Goal: Obtain resource: Download file/media

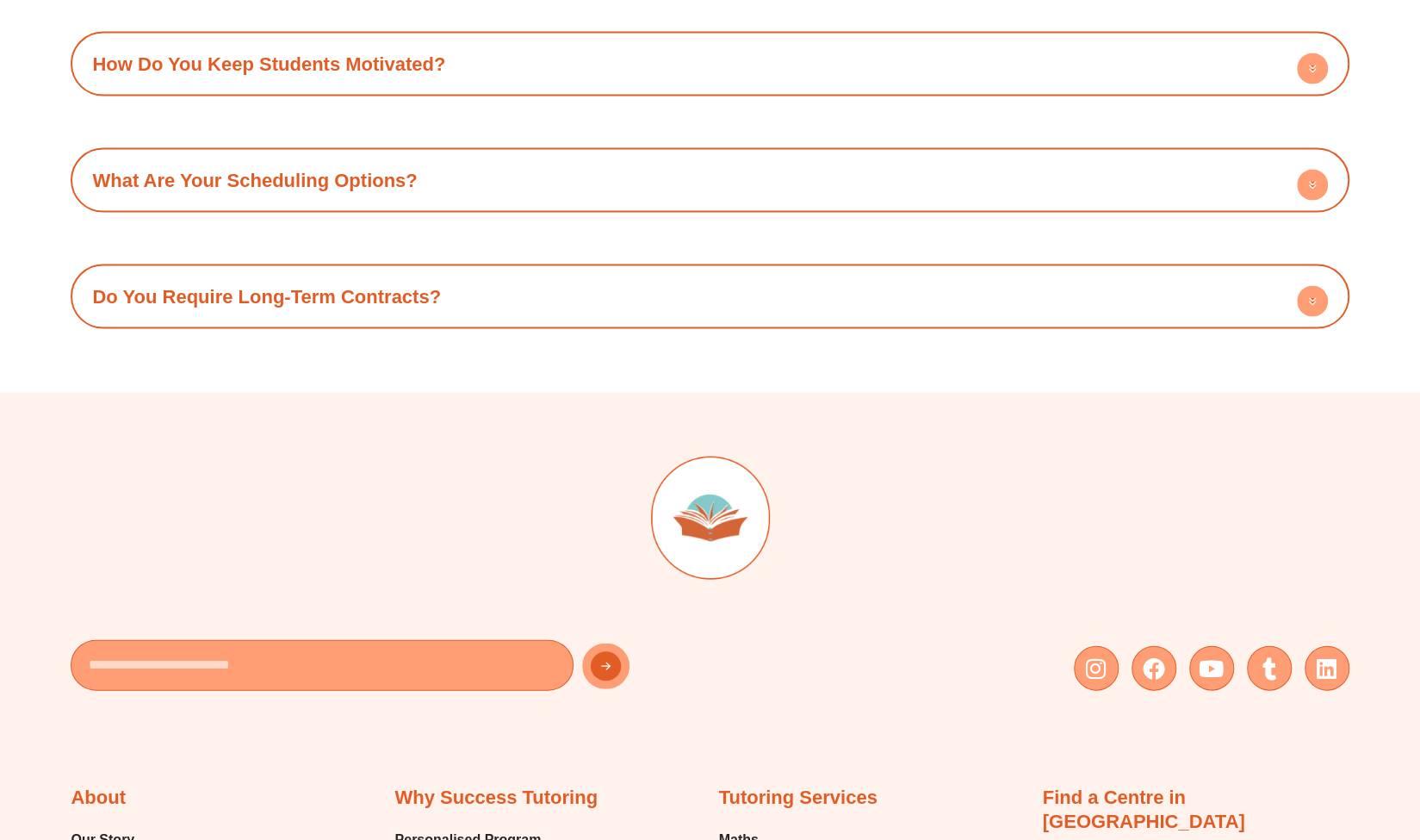
scroll to position [7472, 0]
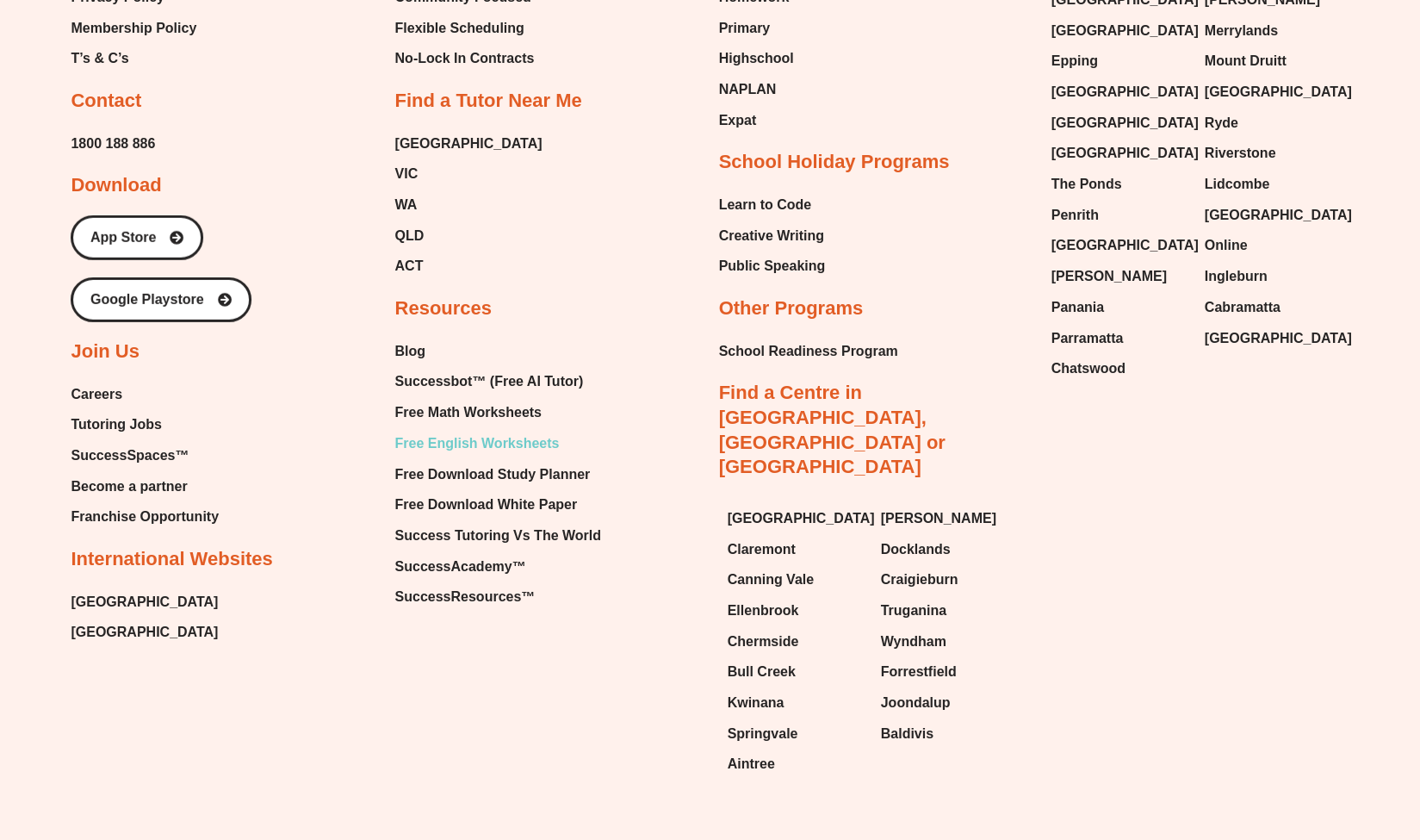
click at [502, 431] on span "Free English Worksheets" at bounding box center [476, 444] width 165 height 26
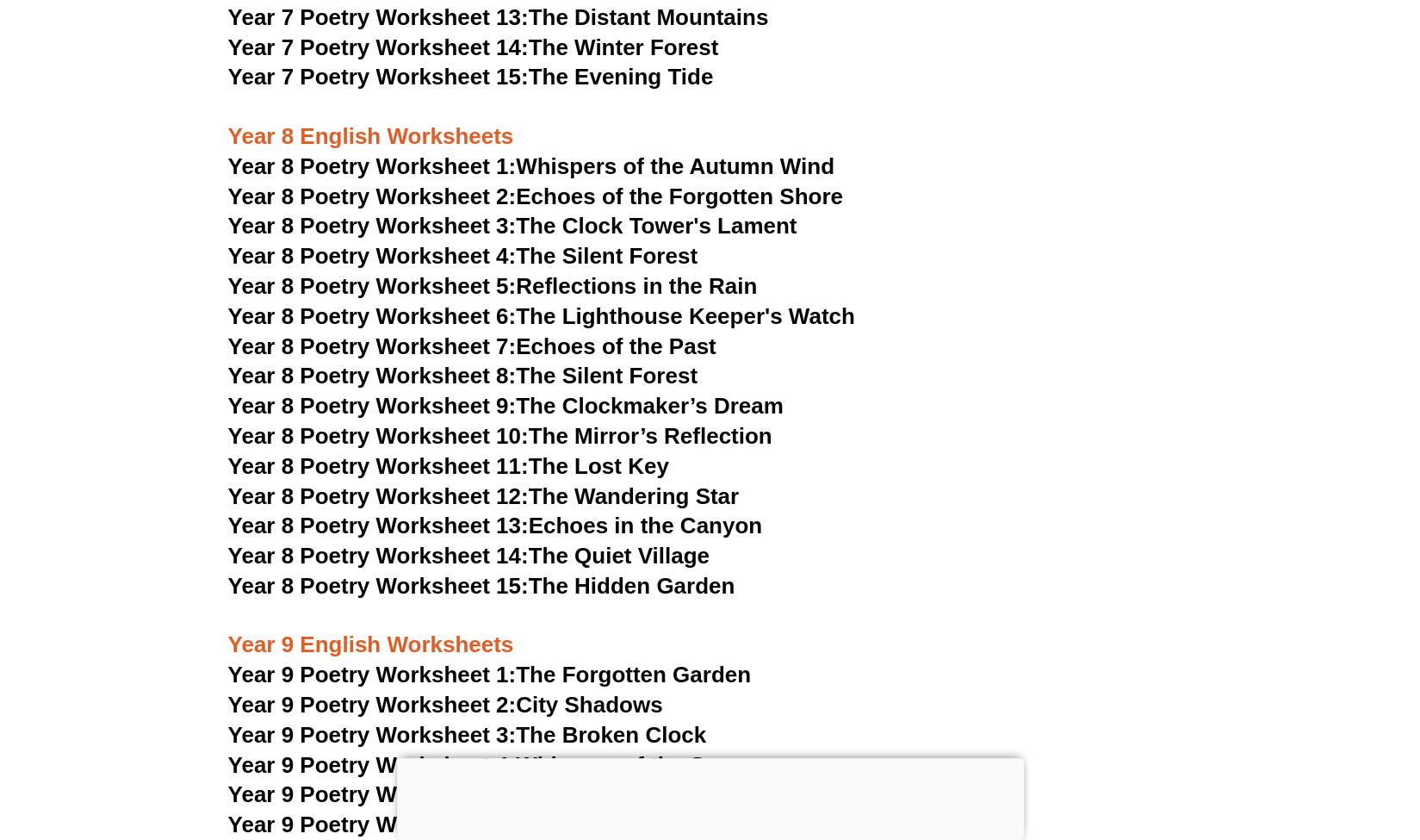
scroll to position [11339, 0]
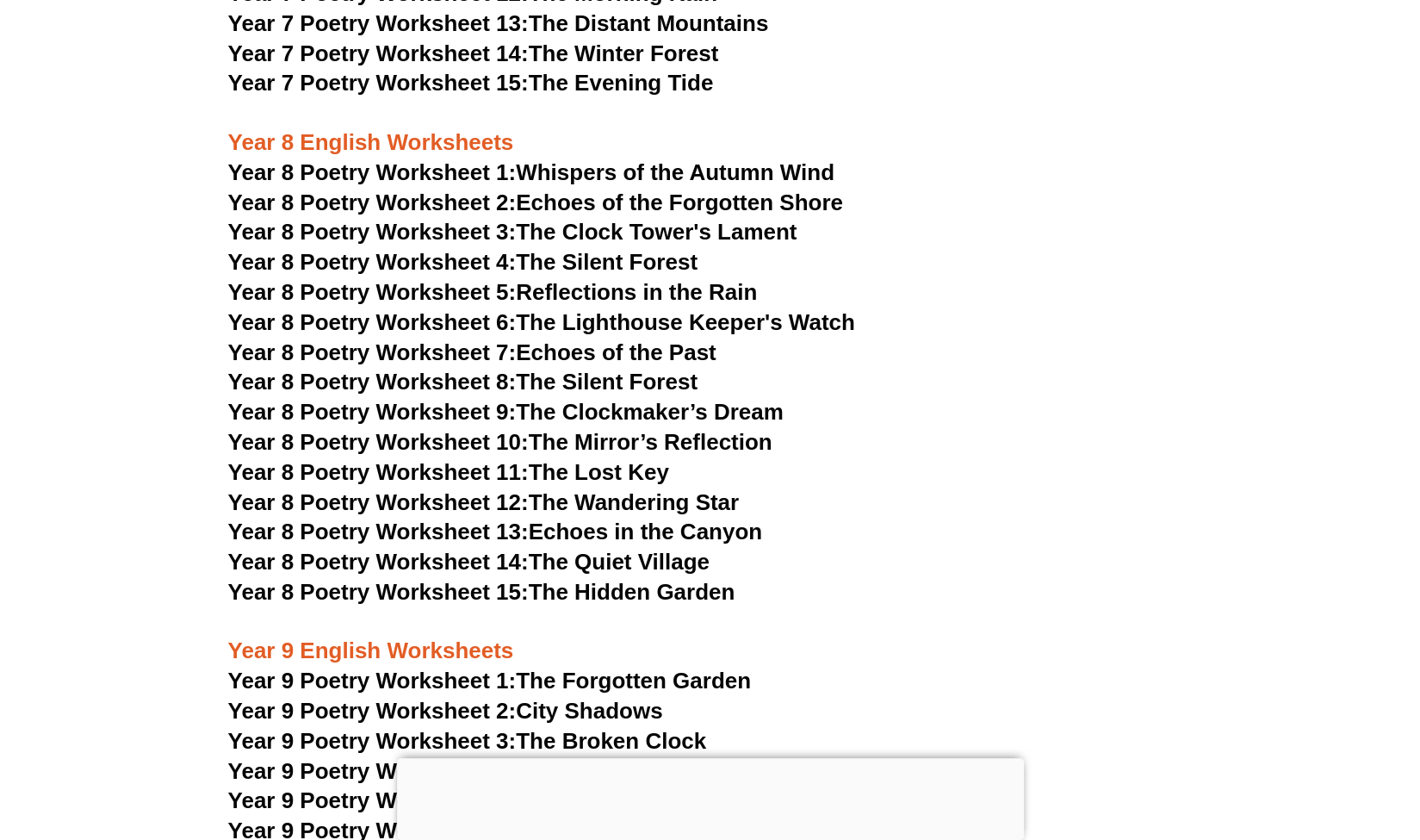
click at [550, 160] on link "Year 8 Poetry Worksheet 1: Whispers of the Autumn Wind" at bounding box center [531, 173] width 606 height 26
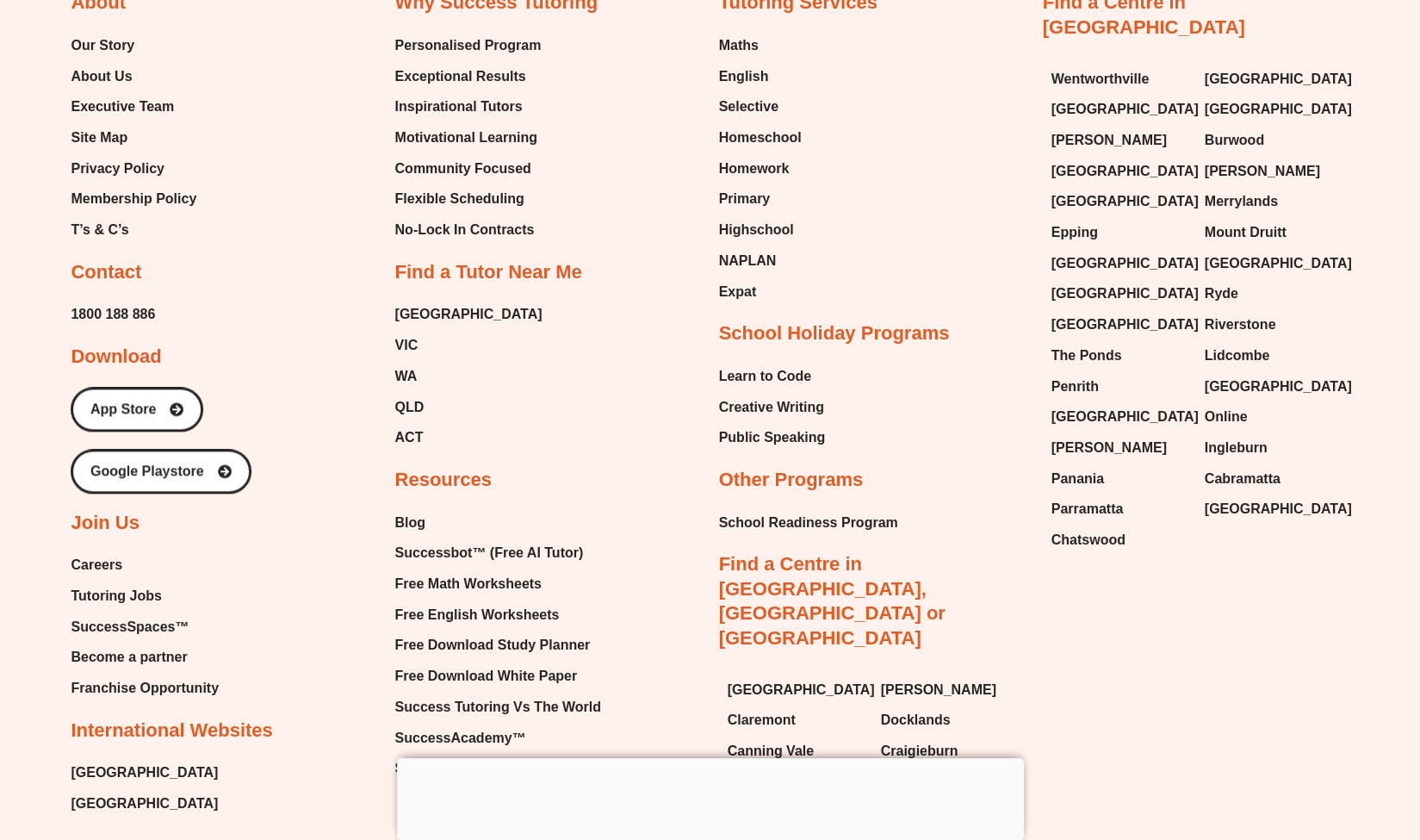
scroll to position [18115, 0]
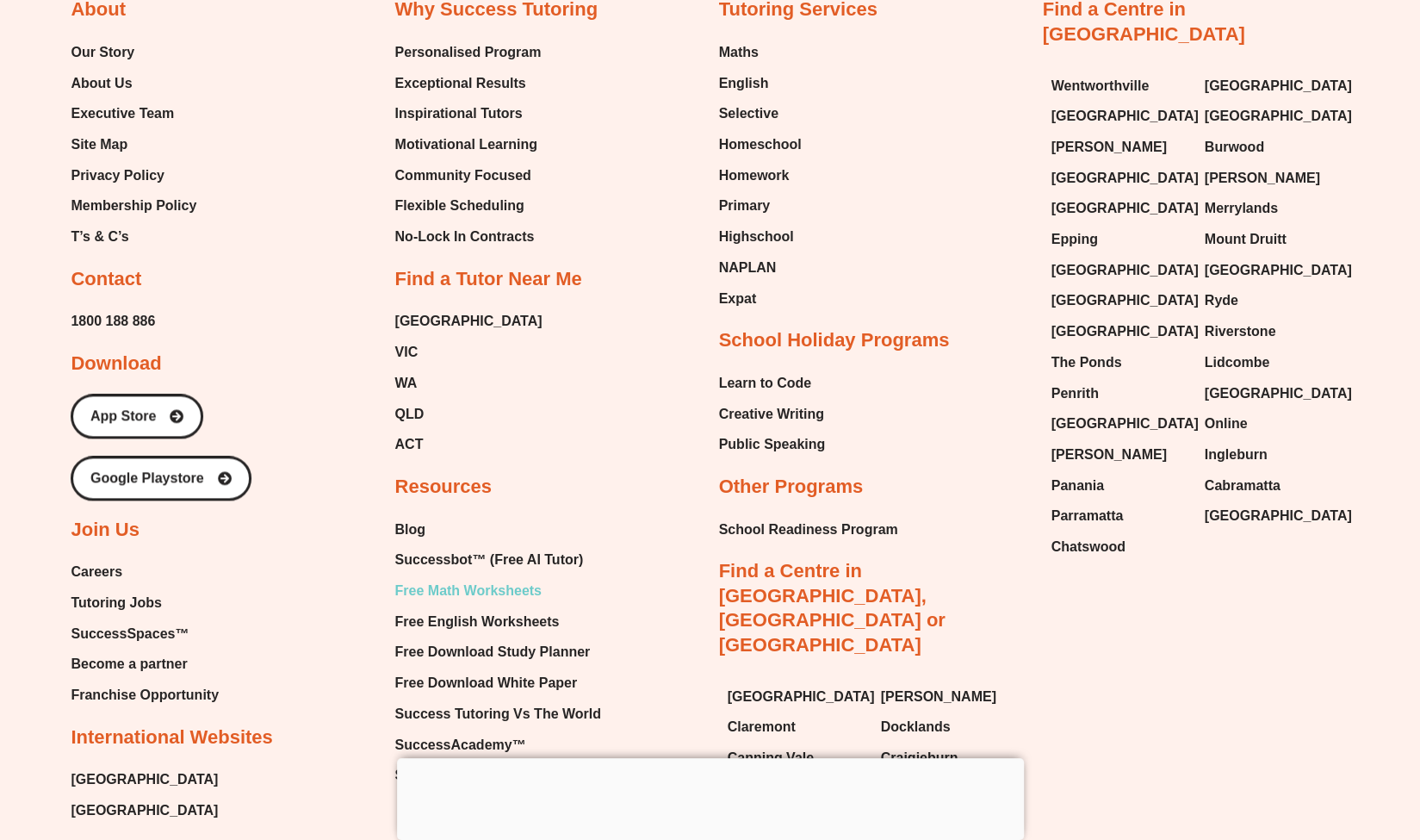
click at [509, 577] on span "Free Math Worksheets" at bounding box center [468, 591] width 147 height 26
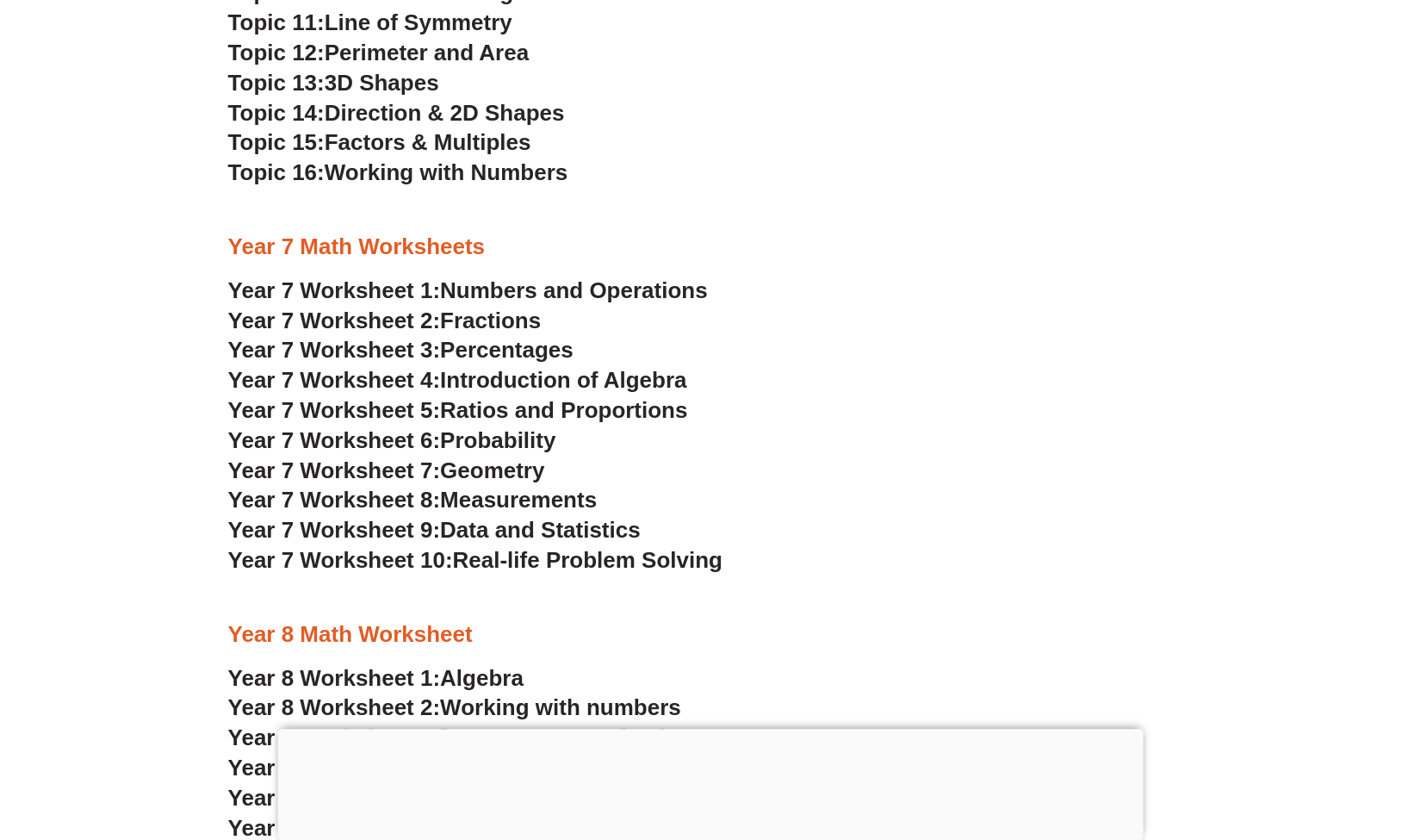
scroll to position [4874, 0]
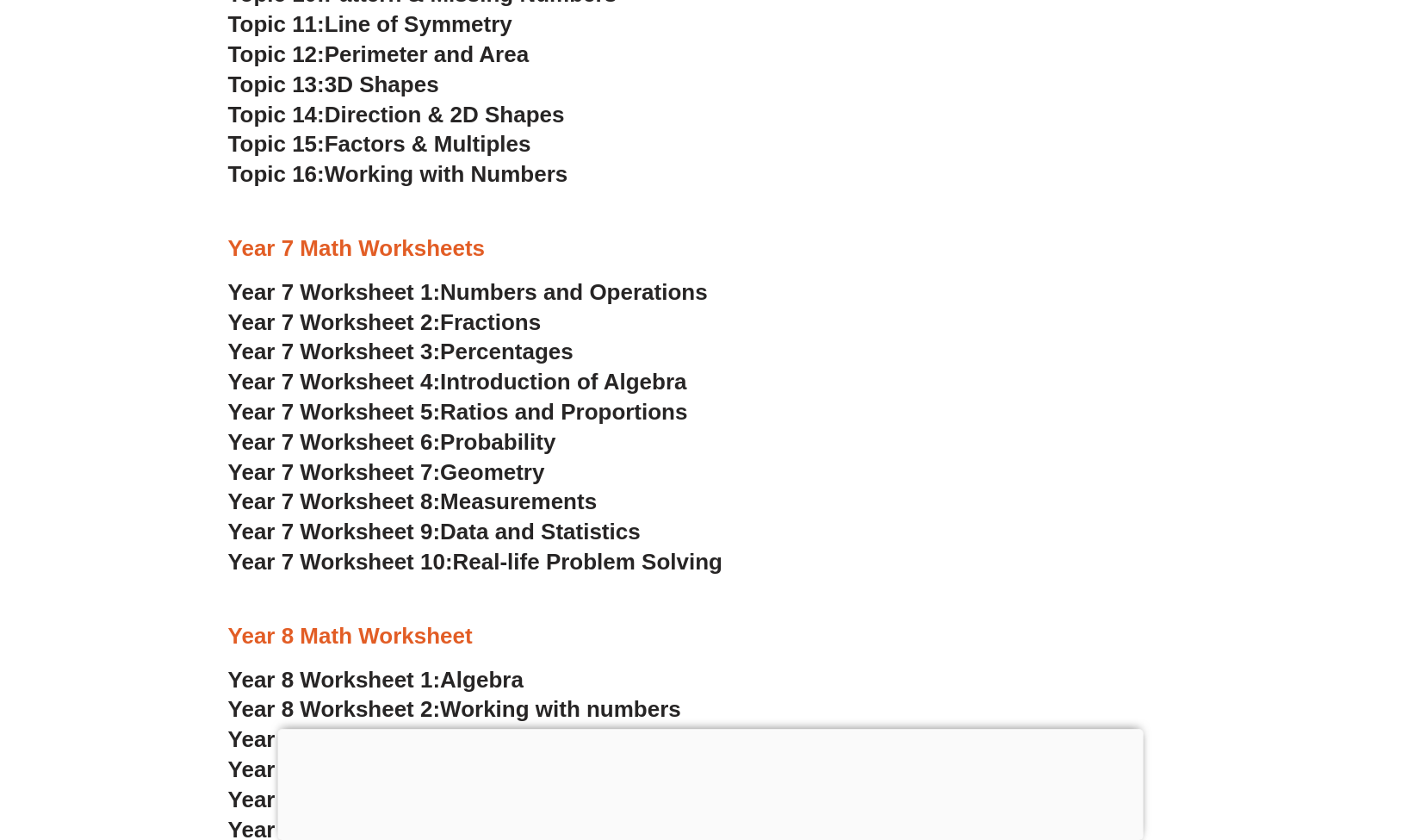
drag, startPoint x: 545, startPoint y: 350, endPoint x: 530, endPoint y: 352, distance: 15.1
click at [530, 352] on span "Percentages" at bounding box center [507, 352] width 133 height 26
